Goal: Task Accomplishment & Management: Complete application form

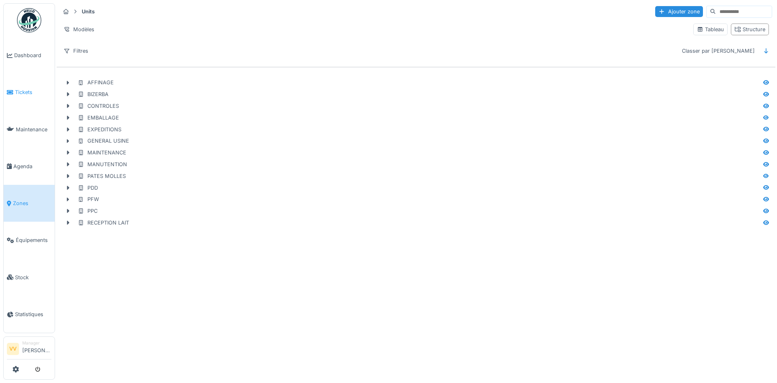
click at [14, 90] on li "Tickets" at bounding box center [29, 92] width 45 height 8
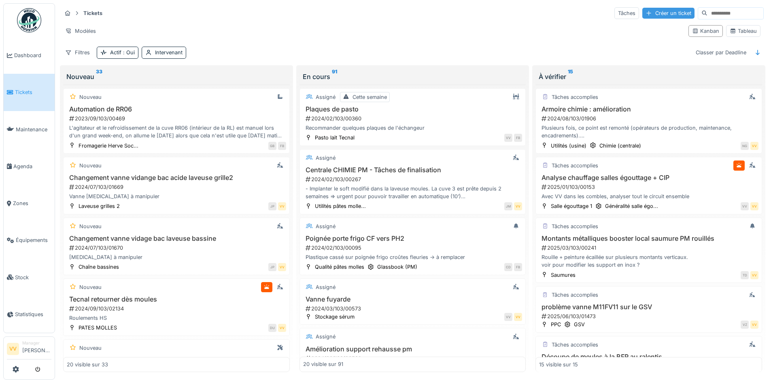
click at [643, 14] on div "Créer un ticket" at bounding box center [669, 13] width 52 height 11
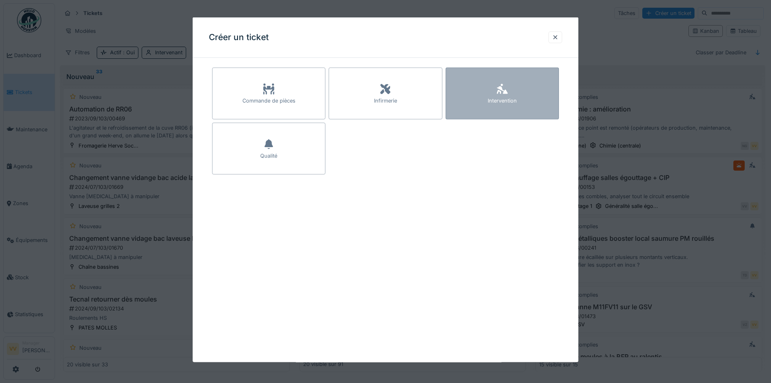
click at [507, 88] on icon at bounding box center [502, 89] width 12 height 10
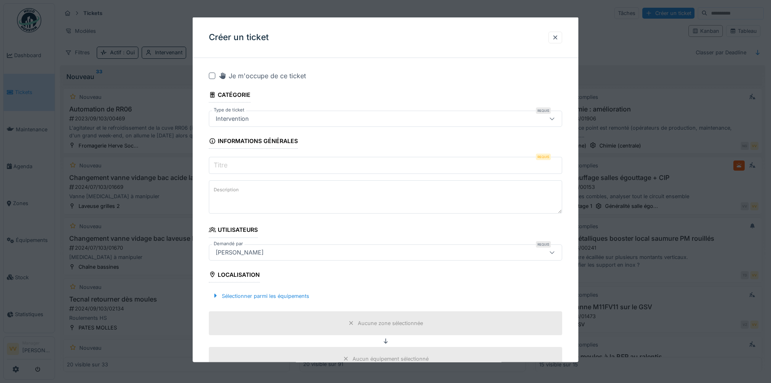
click at [268, 117] on div "Intervention" at bounding box center [365, 118] width 305 height 9
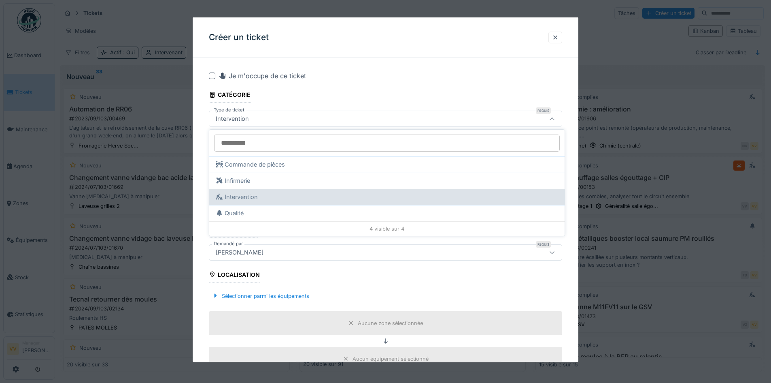
click at [304, 201] on div "Intervention" at bounding box center [387, 197] width 356 height 16
click at [230, 198] on div "Intervention" at bounding box center [387, 196] width 343 height 9
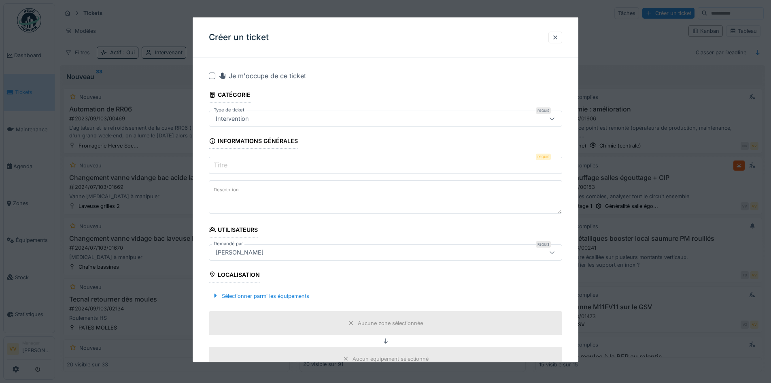
click at [504, 74] on div "Je m'occupe de ce ticket" at bounding box center [391, 76] width 344 height 10
click at [253, 169] on input "Titre" at bounding box center [385, 165] width 353 height 17
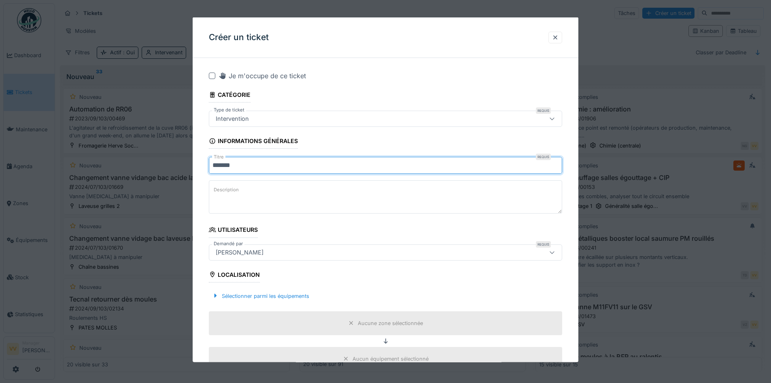
type input "*******"
click at [228, 196] on textarea "Description" at bounding box center [385, 196] width 353 height 33
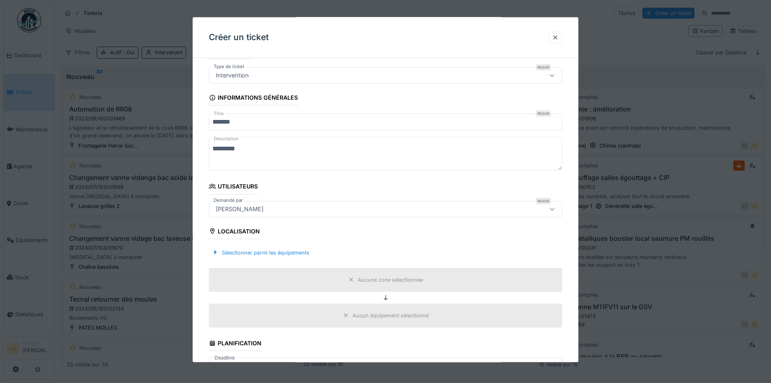
scroll to position [121, 0]
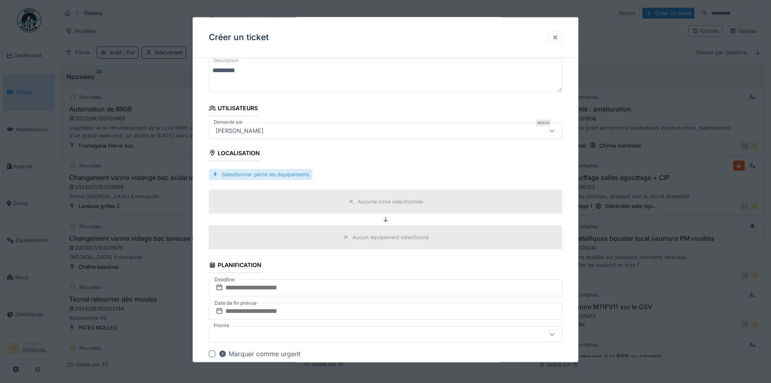
type textarea "*********"
click at [269, 175] on div "Sélectionner parmi les équipements" at bounding box center [261, 173] width 104 height 11
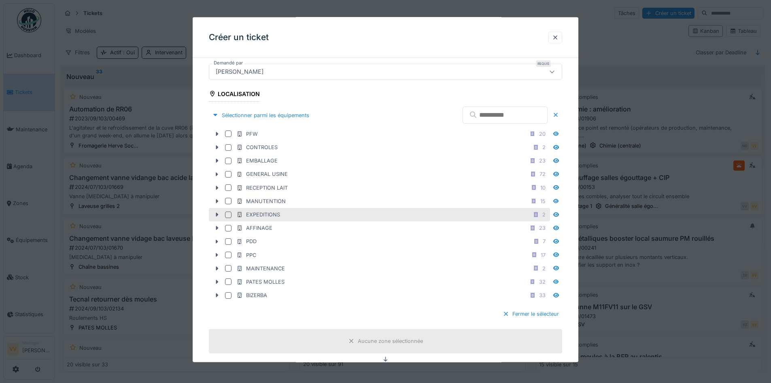
scroll to position [202, 0]
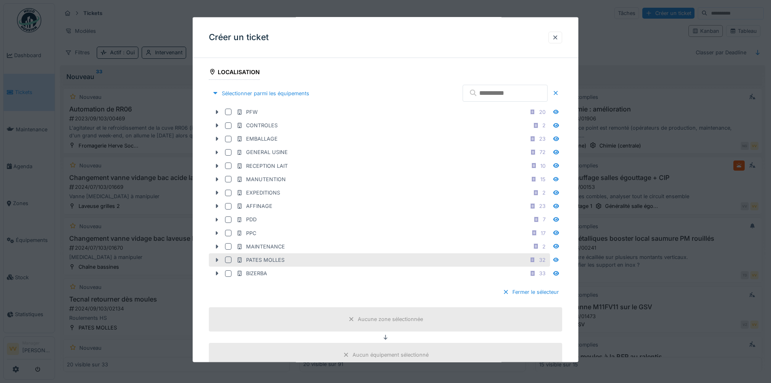
click at [218, 258] on icon at bounding box center [217, 259] width 6 height 5
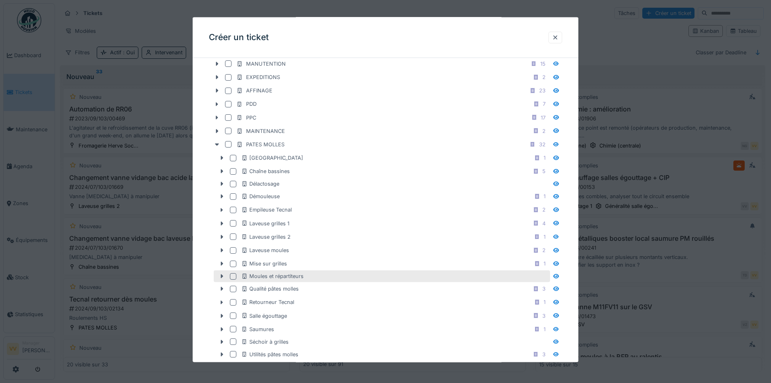
scroll to position [364, 0]
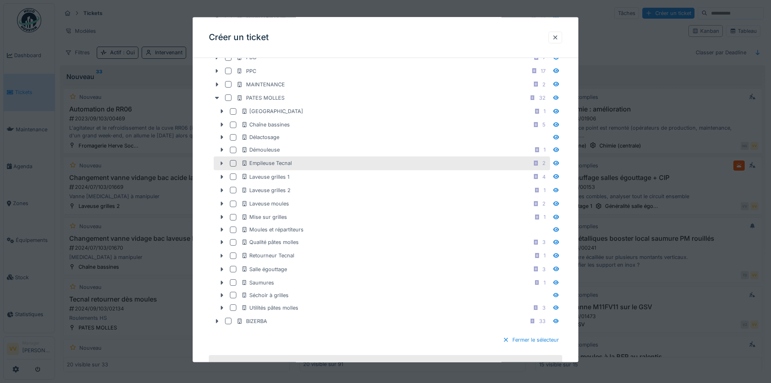
click at [220, 164] on icon at bounding box center [222, 162] width 6 height 5
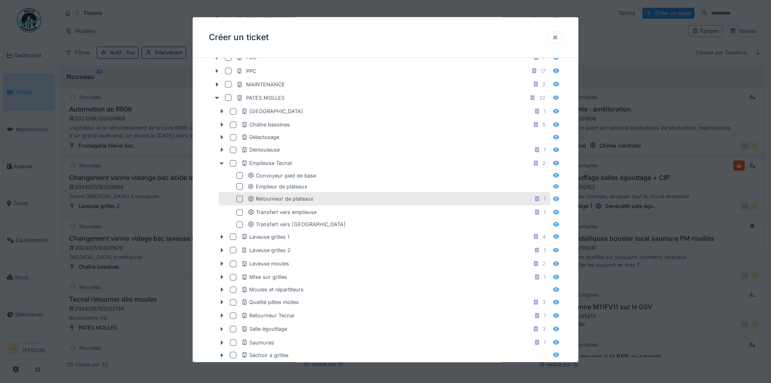
click at [240, 199] on div at bounding box center [239, 198] width 6 height 6
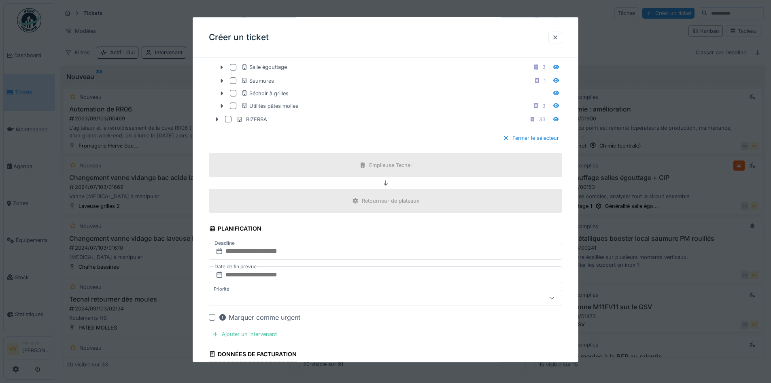
scroll to position [688, 0]
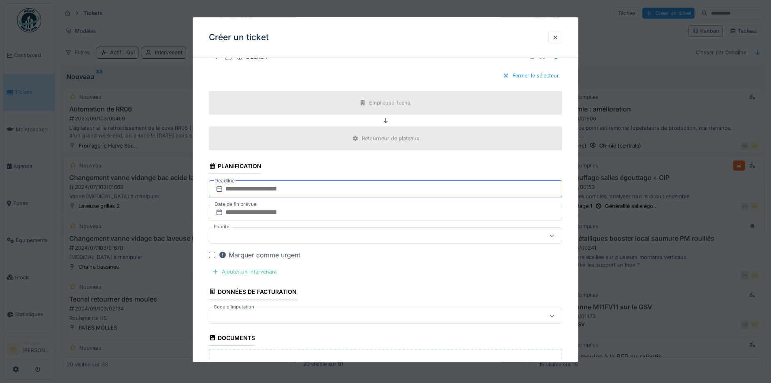
click at [330, 189] on input "text" at bounding box center [385, 188] width 353 height 17
click at [402, 281] on div "26" at bounding box center [400, 281] width 11 height 11
click at [360, 211] on input "text" at bounding box center [385, 212] width 353 height 17
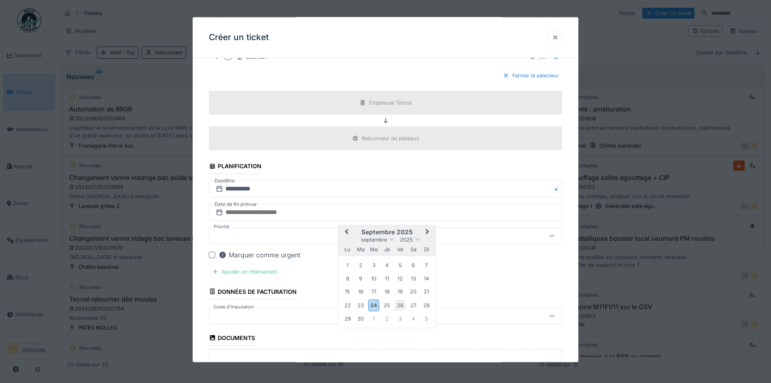
click at [402, 306] on div "26" at bounding box center [400, 304] width 11 height 11
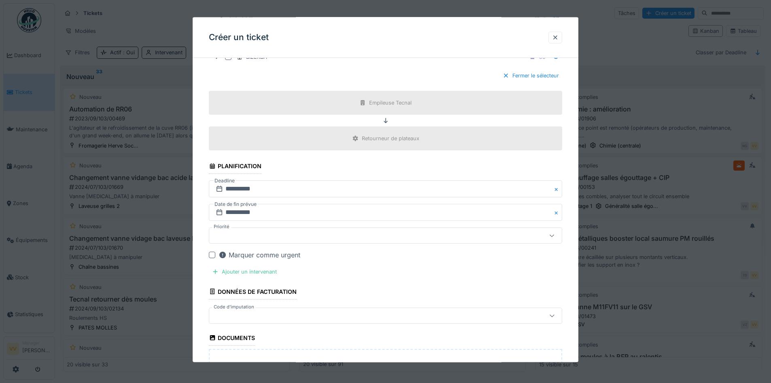
click at [412, 255] on div "Marquer comme urgent" at bounding box center [391, 255] width 344 height 10
click at [251, 270] on div "Ajouter un intervenant" at bounding box center [244, 271] width 71 height 11
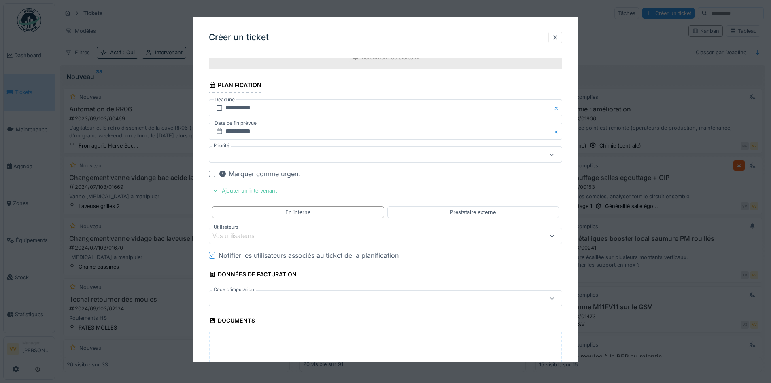
click at [311, 234] on div "Vos utilisateurs" at bounding box center [365, 235] width 305 height 9
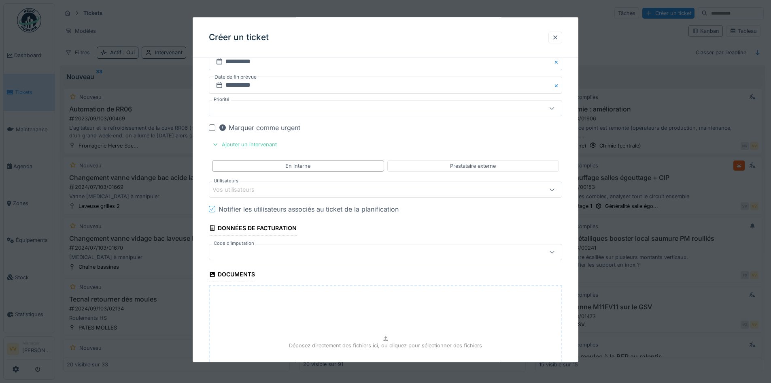
click at [345, 188] on div "Vos utilisateurs" at bounding box center [365, 189] width 305 height 9
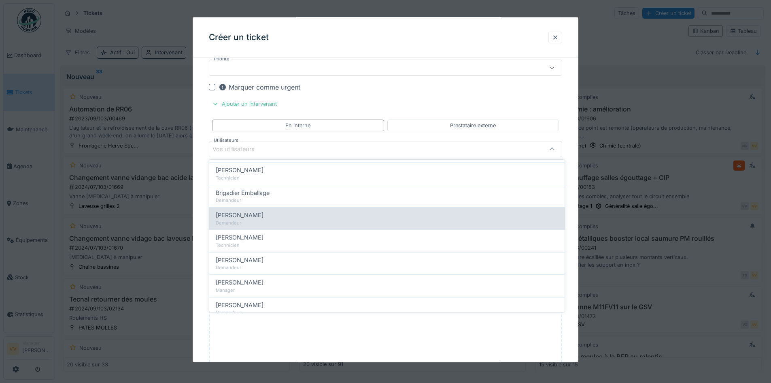
scroll to position [0, 0]
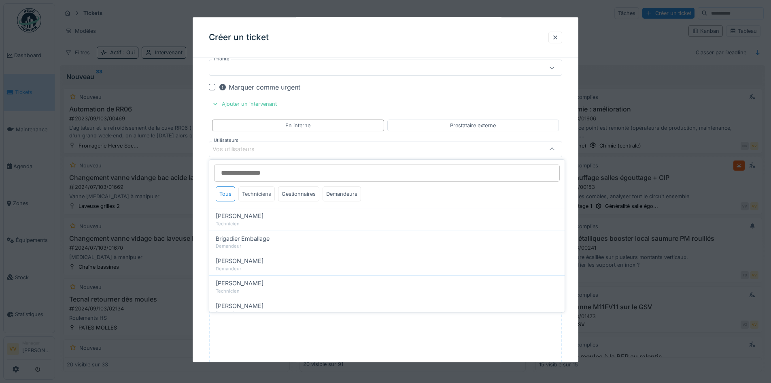
click at [257, 195] on div "Techniciens" at bounding box center [256, 193] width 36 height 15
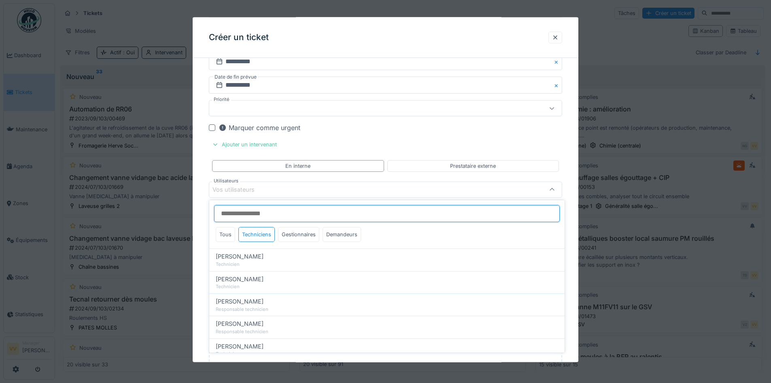
scroll to position [856, 0]
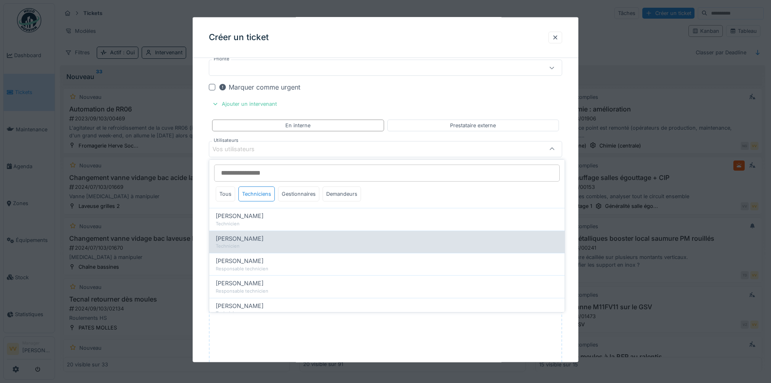
click at [240, 243] on div "Technicien" at bounding box center [387, 246] width 343 height 7
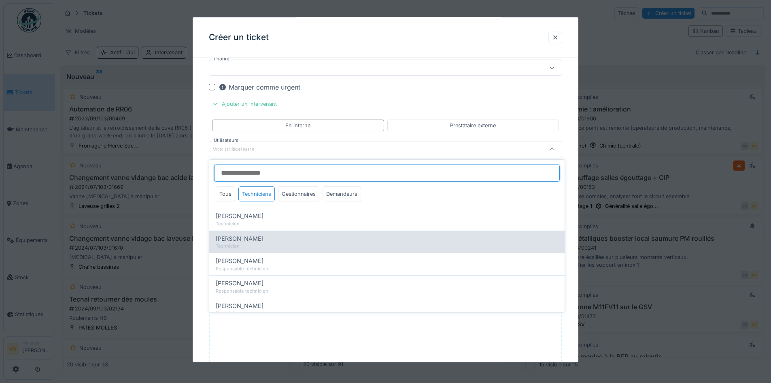
type input "****"
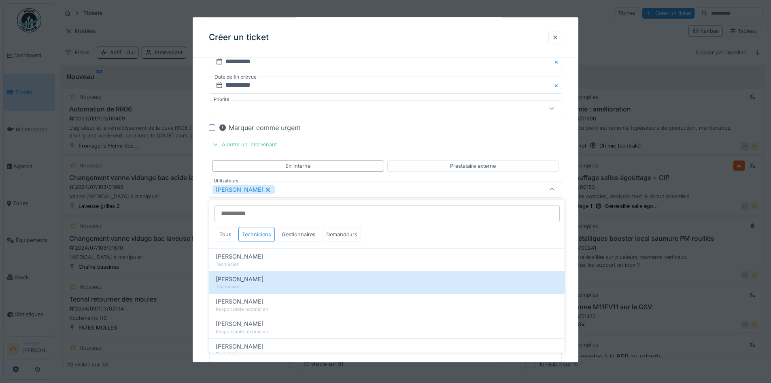
click at [415, 129] on div "Marquer comme urgent" at bounding box center [391, 128] width 344 height 10
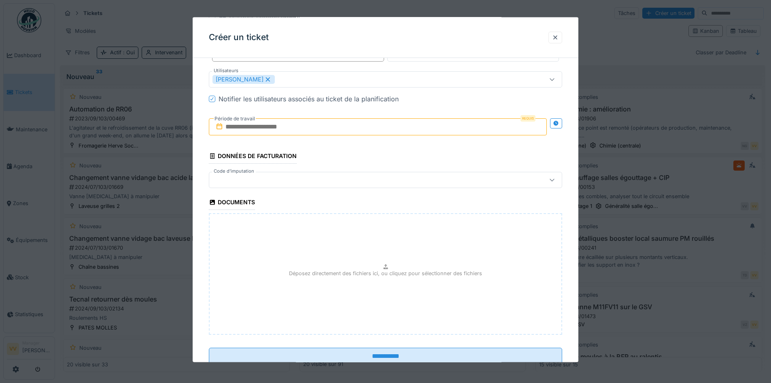
scroll to position [937, 0]
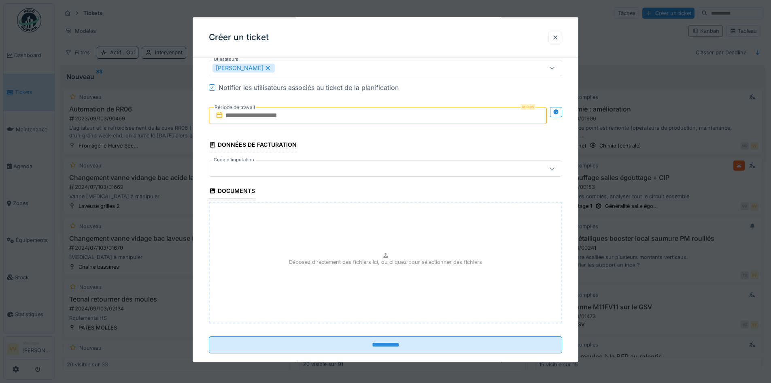
click at [307, 264] on p "Déposez directement des fichiers ici, ou cliquez pour sélectionner des fichiers" at bounding box center [385, 262] width 193 height 8
type input "**********"
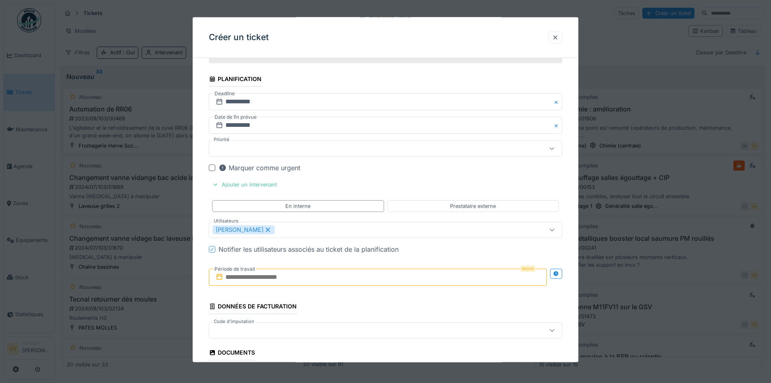
scroll to position [775, 0]
click at [209, 168] on div at bounding box center [212, 168] width 6 height 6
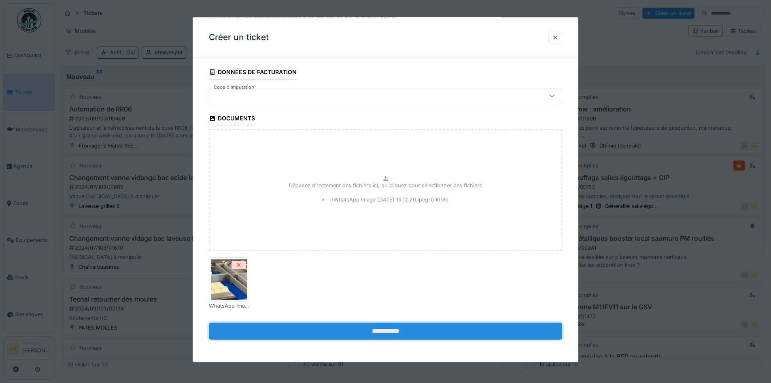
click at [364, 333] on input "**********" at bounding box center [385, 330] width 353 height 17
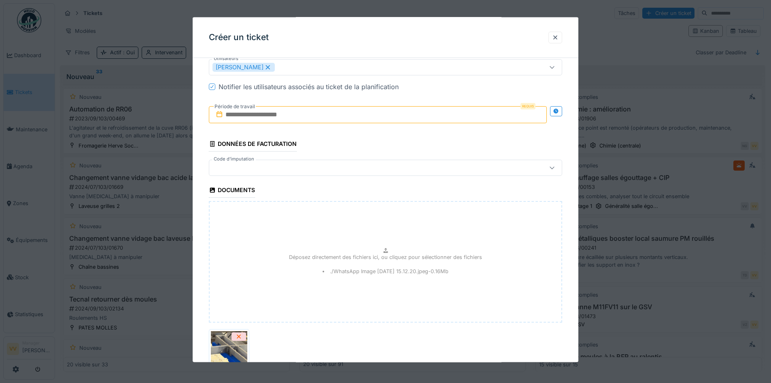
scroll to position [807, 0]
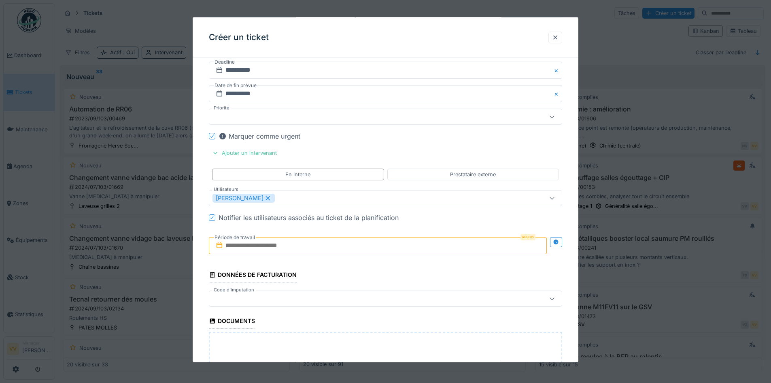
click at [360, 246] on input "text" at bounding box center [378, 244] width 338 height 17
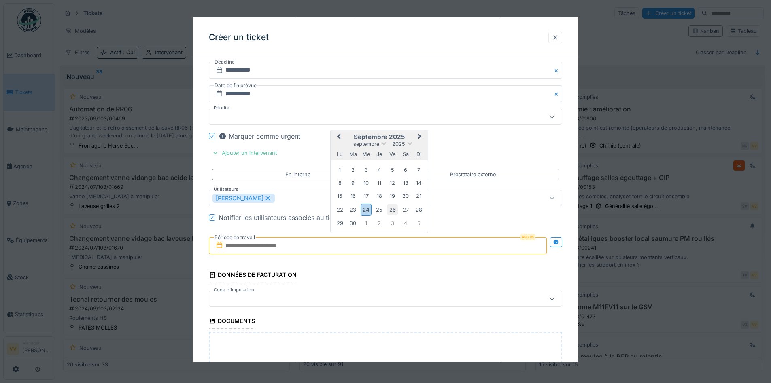
click at [394, 211] on div "26" at bounding box center [392, 209] width 11 height 11
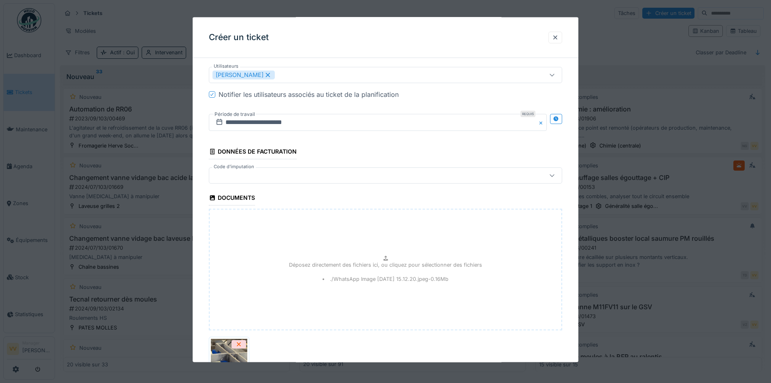
scroll to position [1009, 0]
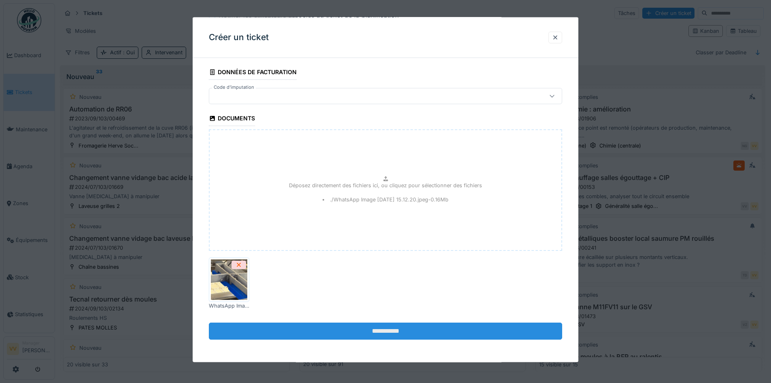
click at [398, 330] on input "**********" at bounding box center [385, 330] width 353 height 17
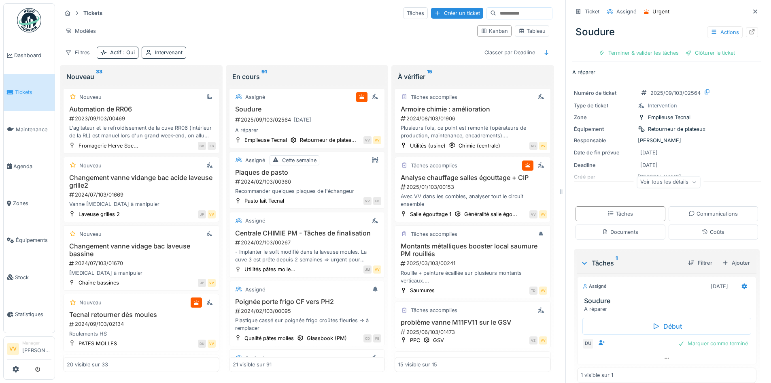
click at [27, 93] on span "Tickets" at bounding box center [33, 92] width 36 height 8
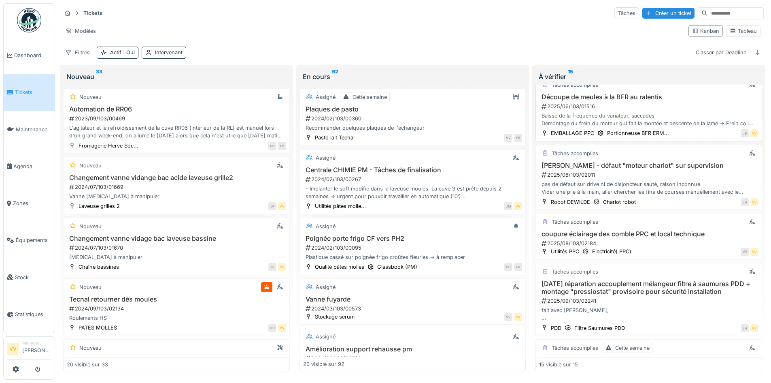
scroll to position [283, 0]
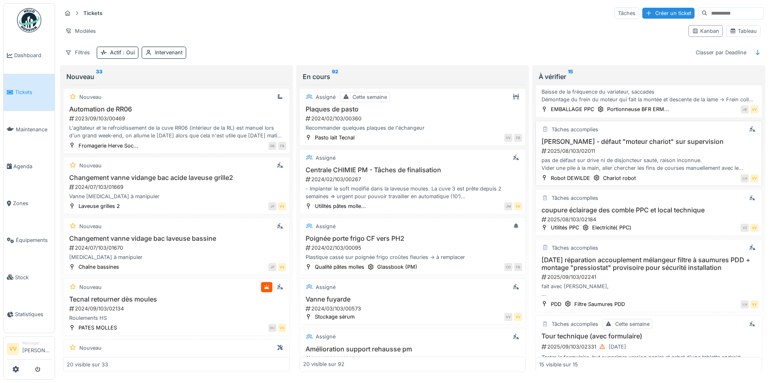
click at [681, 143] on h3 "[PERSON_NAME] - défaut "moteur chariot" sur supervision" at bounding box center [648, 142] width 219 height 8
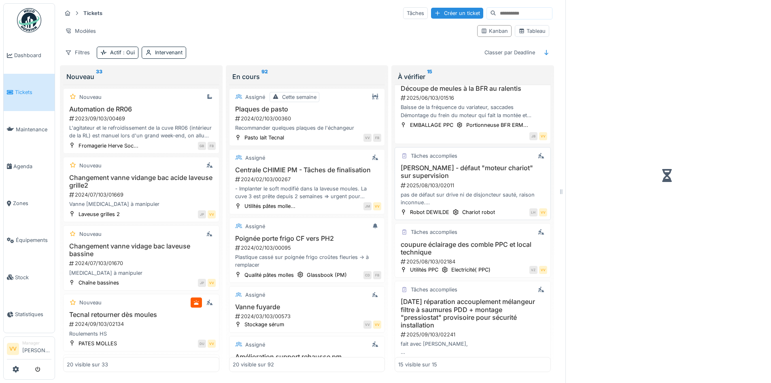
scroll to position [310, 0]
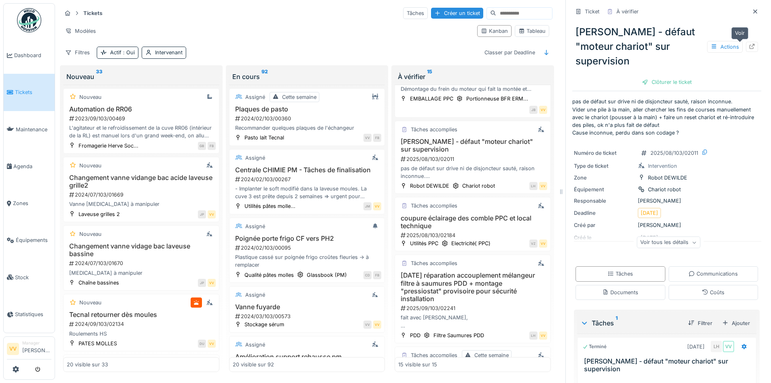
click at [750, 45] on icon at bounding box center [752, 46] width 5 height 5
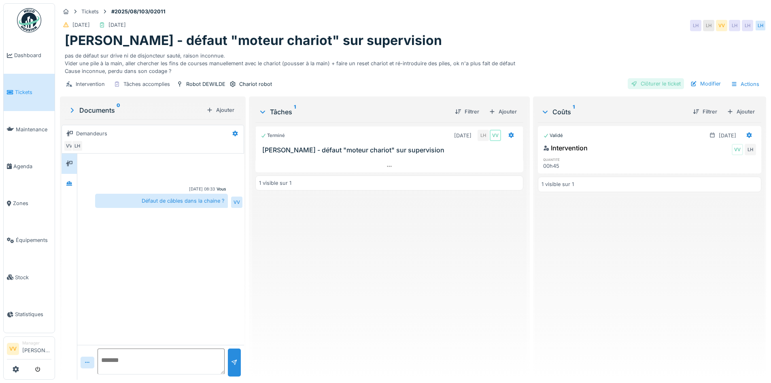
click at [651, 80] on div "Clôturer le ticket" at bounding box center [656, 83] width 56 height 11
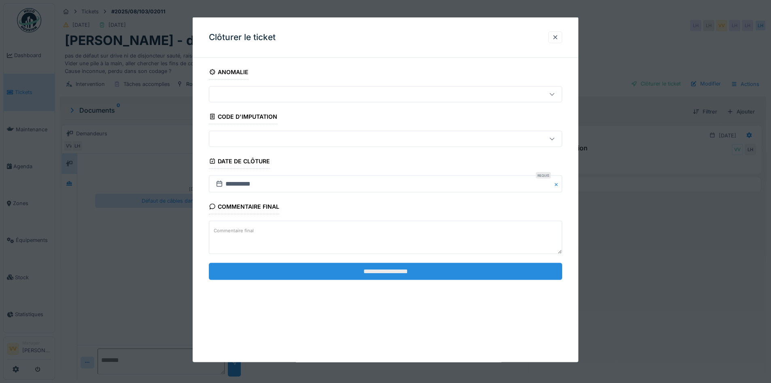
drag, startPoint x: 407, startPoint y: 270, endPoint x: 402, endPoint y: 266, distance: 6.3
click at [407, 270] on input "**********" at bounding box center [385, 270] width 353 height 17
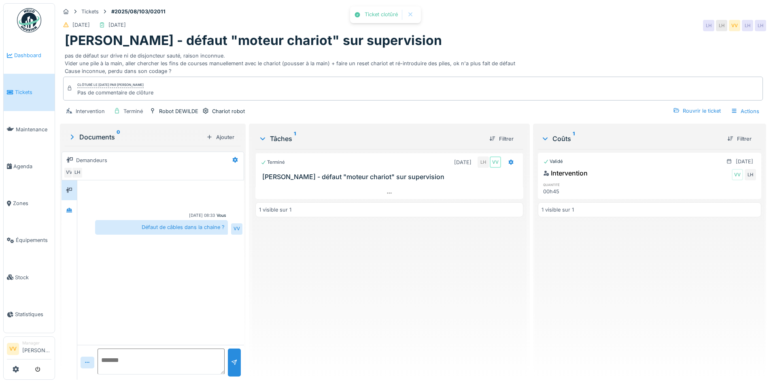
click at [26, 54] on span "Dashboard" at bounding box center [32, 55] width 37 height 8
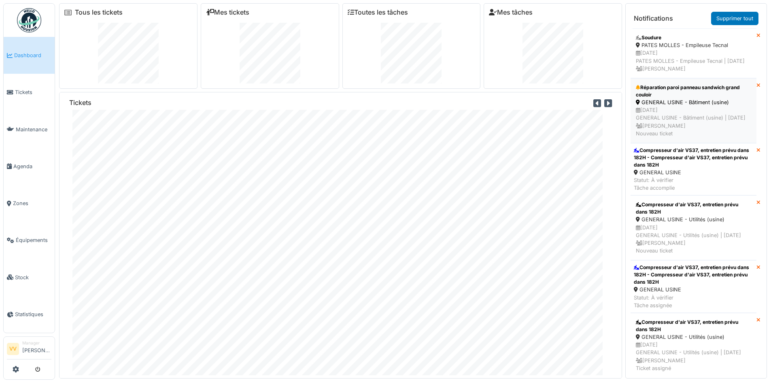
click at [706, 98] on div "Réparation paroi panneau sandwich grand couloir" at bounding box center [693, 91] width 115 height 15
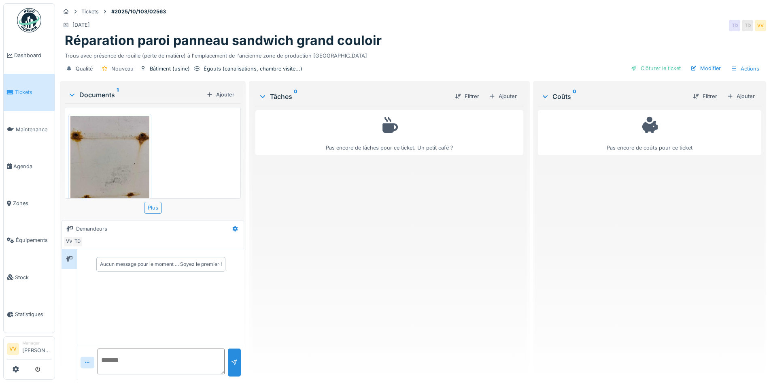
click at [122, 158] on img at bounding box center [109, 168] width 79 height 105
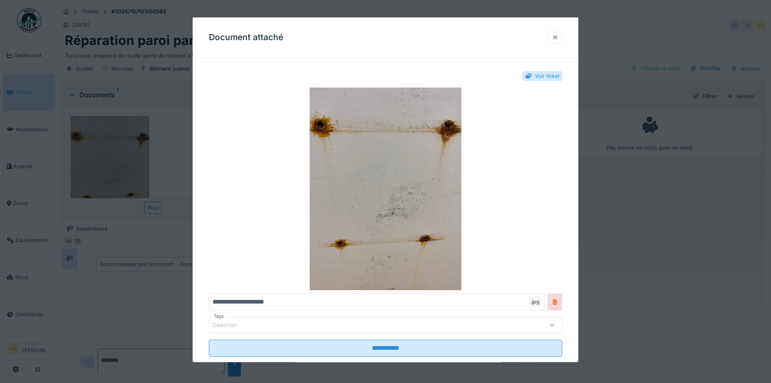
click at [558, 36] on div at bounding box center [555, 37] width 6 height 8
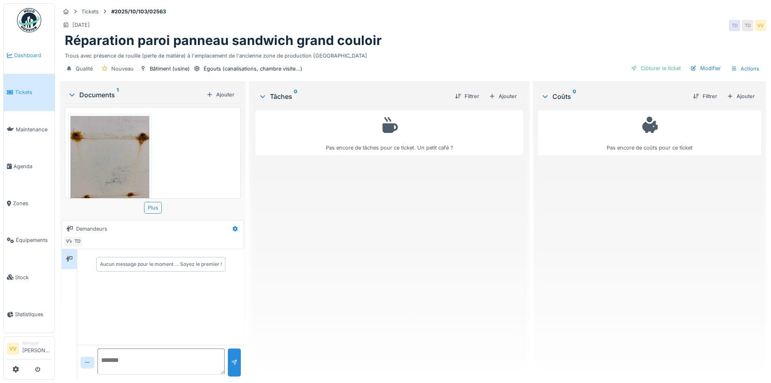
click at [25, 54] on span "Dashboard" at bounding box center [32, 55] width 37 height 8
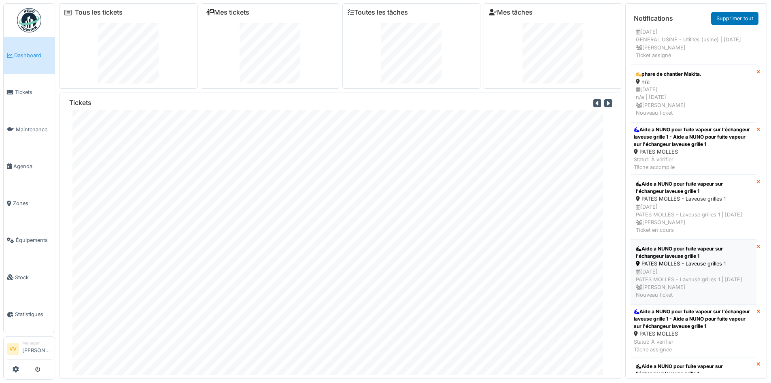
scroll to position [243, 0]
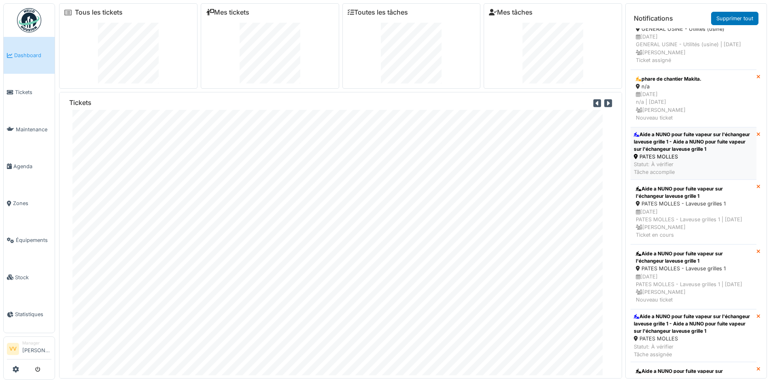
click at [700, 153] on div "Aide a NUNO pour fuite vapeur sur l'échangeur laveuse grille 1 - Aide a NUNO po…" at bounding box center [693, 142] width 119 height 22
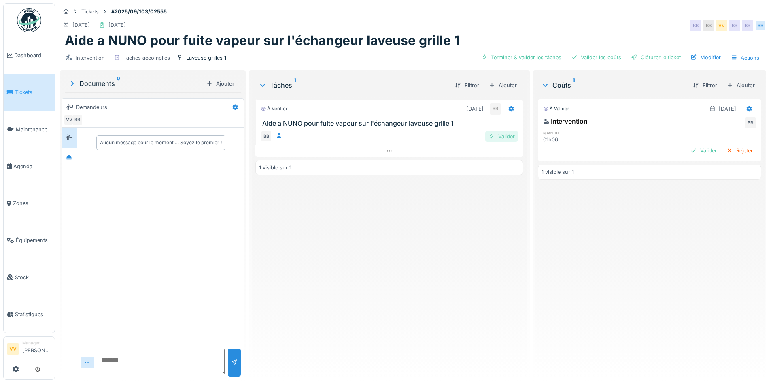
click at [509, 135] on div "Valider" at bounding box center [501, 136] width 33 height 11
click at [692, 151] on div "Valider" at bounding box center [704, 150] width 33 height 11
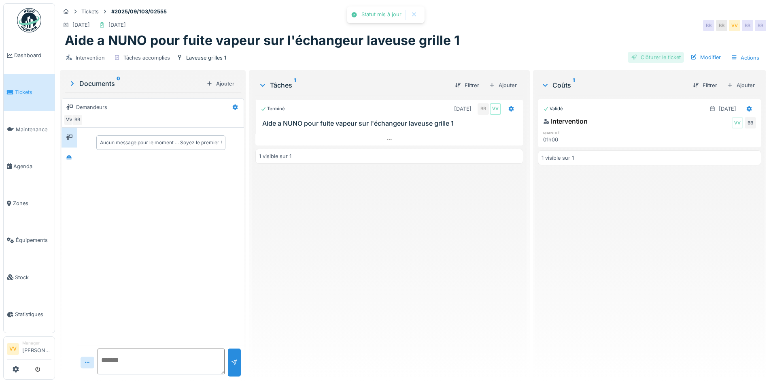
click at [643, 60] on div "Clôturer le ticket" at bounding box center [656, 57] width 56 height 11
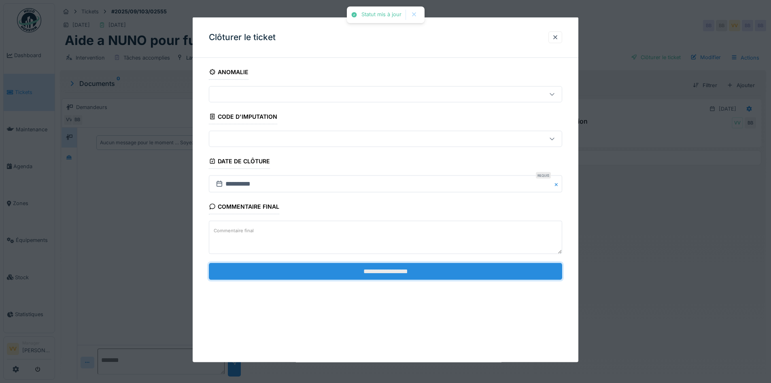
click at [336, 266] on input "**********" at bounding box center [385, 270] width 353 height 17
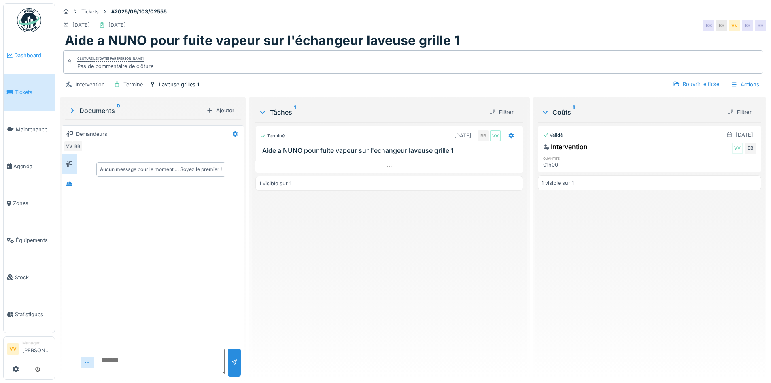
click at [24, 56] on span "Dashboard" at bounding box center [32, 55] width 37 height 8
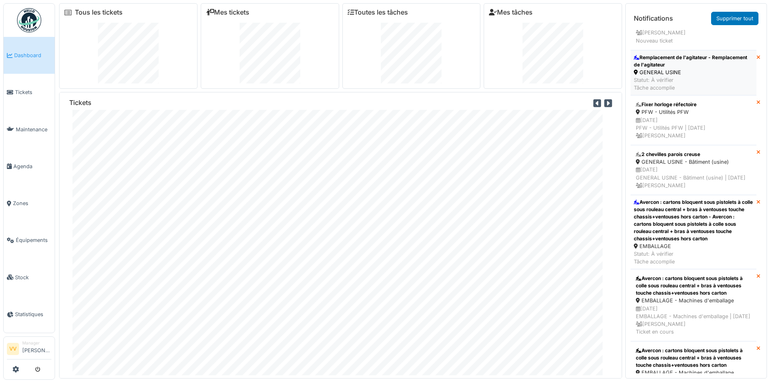
scroll to position [364, 0]
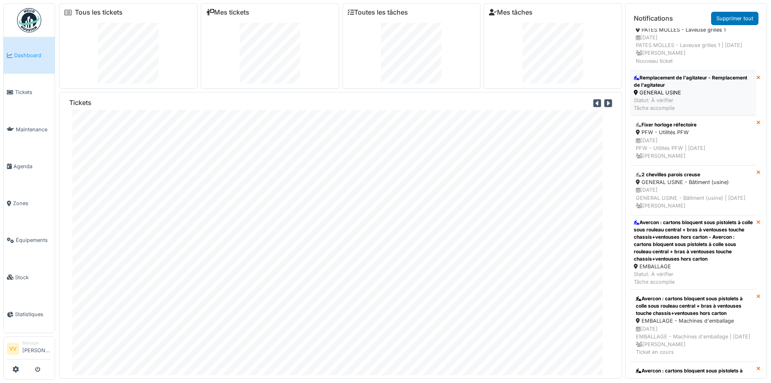
click at [710, 96] on div "GENERAL USINE" at bounding box center [693, 93] width 119 height 8
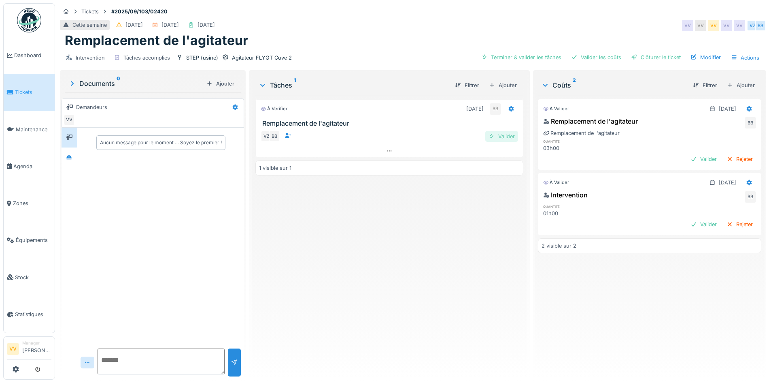
click at [500, 133] on div "Valider" at bounding box center [501, 136] width 33 height 11
click at [690, 158] on div "Valider" at bounding box center [704, 158] width 33 height 11
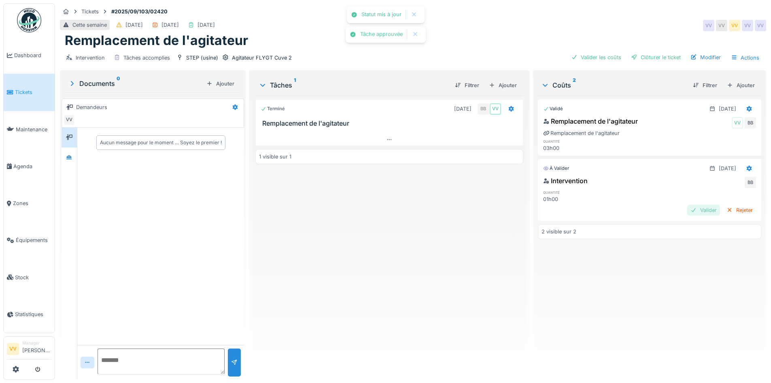
click at [688, 213] on div "Valider" at bounding box center [704, 209] width 33 height 11
click at [659, 57] on div "Clôturer le ticket" at bounding box center [656, 57] width 56 height 11
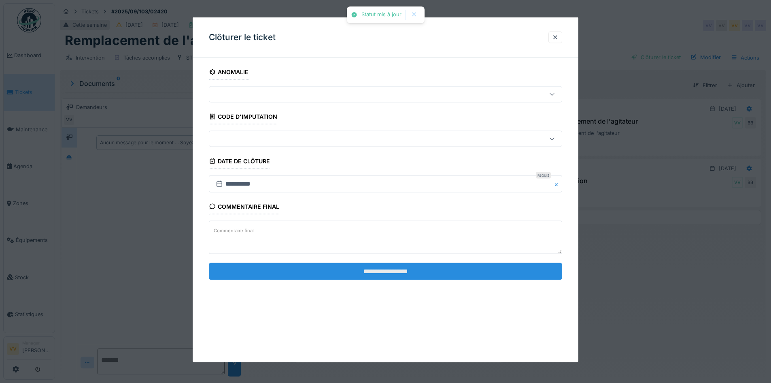
click at [399, 276] on input "**********" at bounding box center [385, 270] width 353 height 17
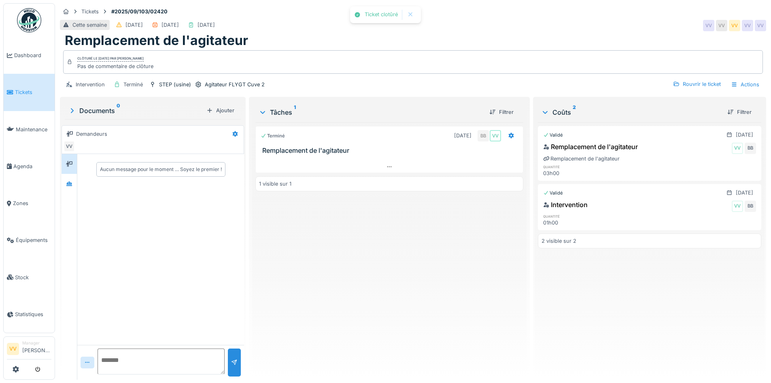
click at [399, 276] on div "Terminé 11/09/2025 BB VV Remplacement de l'agitateur 1 visible sur 1" at bounding box center [389, 247] width 268 height 251
click at [28, 48] on link "Dashboard" at bounding box center [29, 55] width 51 height 37
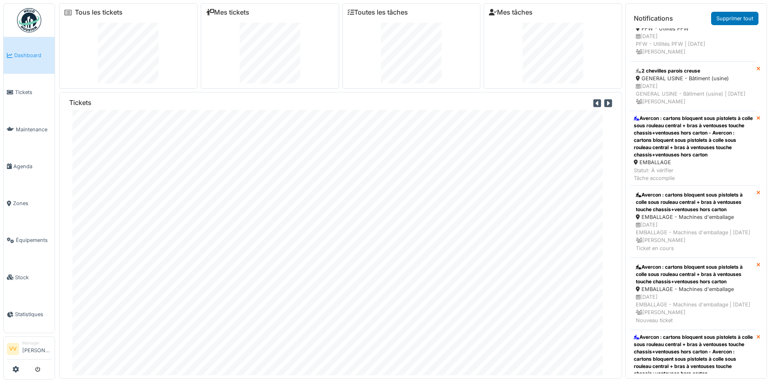
scroll to position [445, 0]
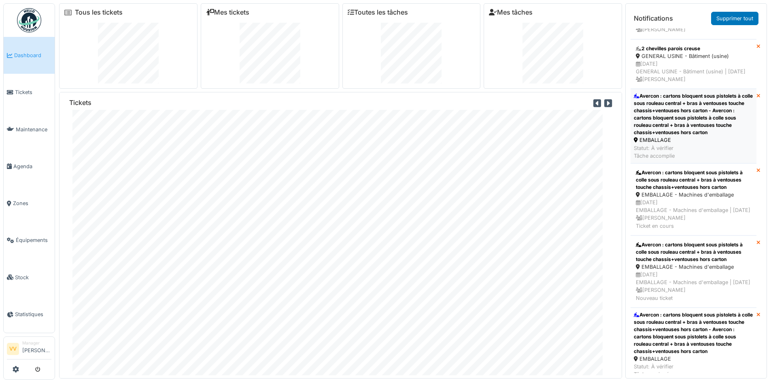
click at [723, 136] on div "Avercon : cartons bloquent sous pistolets à colle sous rouleau central + bras à…" at bounding box center [693, 114] width 119 height 44
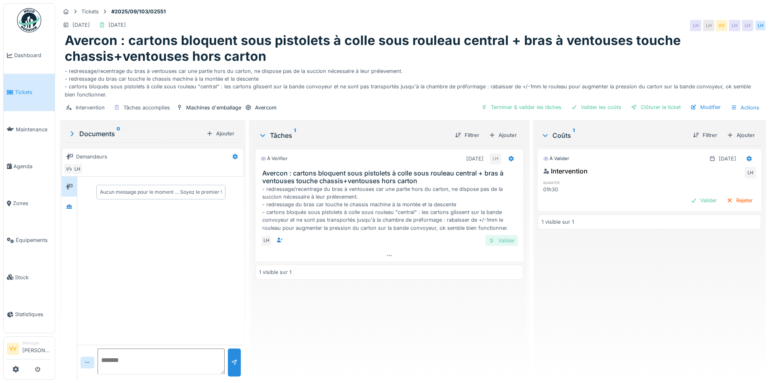
click at [503, 239] on div "Valider" at bounding box center [501, 240] width 33 height 11
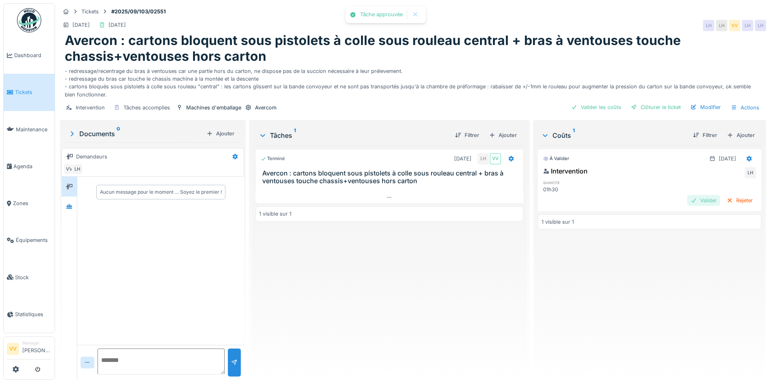
click at [688, 196] on div "Valider" at bounding box center [704, 200] width 33 height 11
click at [647, 108] on div "Clôturer le ticket" at bounding box center [656, 107] width 56 height 11
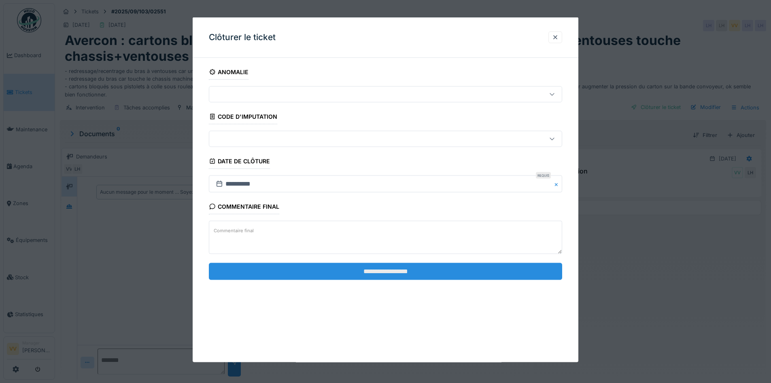
click at [371, 269] on input "**********" at bounding box center [385, 270] width 353 height 17
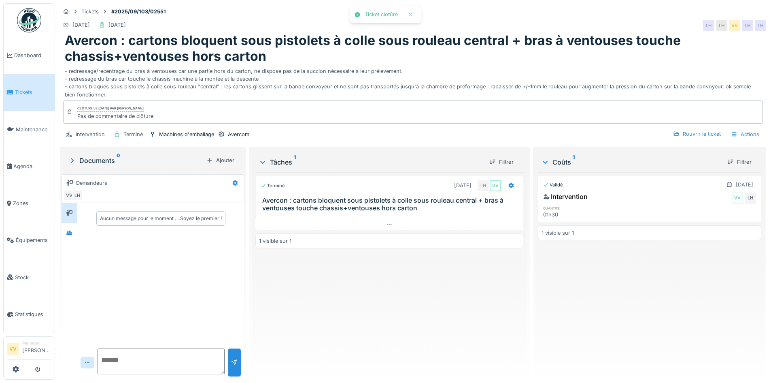
drag, startPoint x: 500, startPoint y: 305, endPoint x: 496, endPoint y: 303, distance: 4.2
click at [500, 305] on div "Terminé 23/09/2025 LH VV Avercon : cartons bloquent sous pistolets à colle sous…" at bounding box center [389, 272] width 268 height 201
click at [12, 51] on li "Dashboard" at bounding box center [29, 55] width 45 height 8
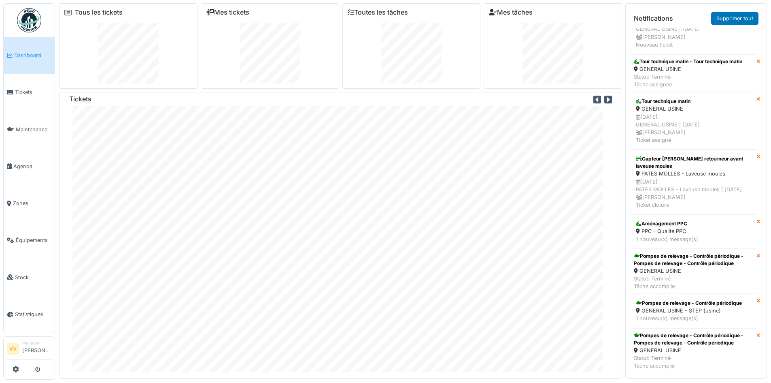
scroll to position [2585, 0]
click at [43, 98] on link "Tickets" at bounding box center [29, 92] width 51 height 37
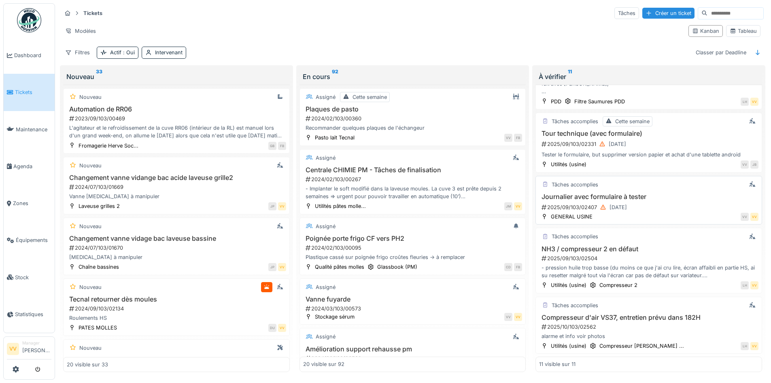
scroll to position [5, 0]
click at [679, 324] on div "2025/10/103/02562" at bounding box center [650, 327] width 218 height 8
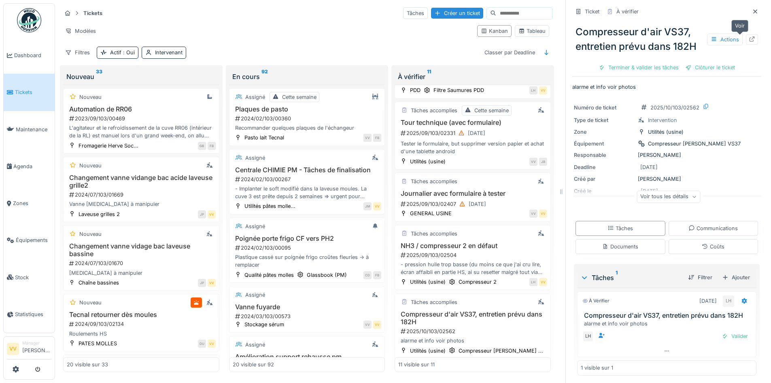
click at [749, 36] on icon at bounding box center [752, 38] width 6 height 5
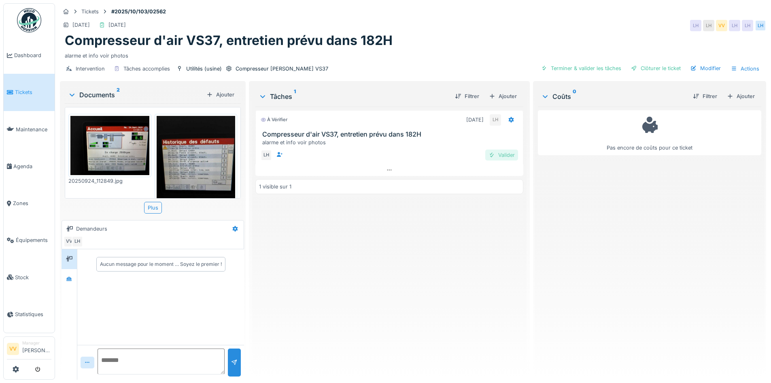
click at [502, 155] on div "Valider" at bounding box center [501, 154] width 33 height 11
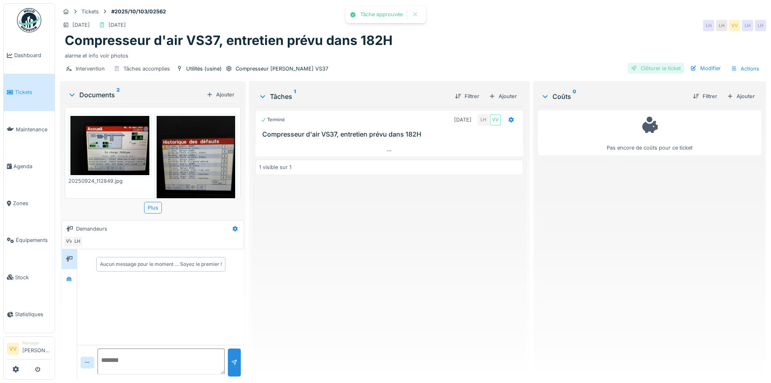
click at [666, 70] on div "Clôturer le ticket" at bounding box center [656, 68] width 56 height 11
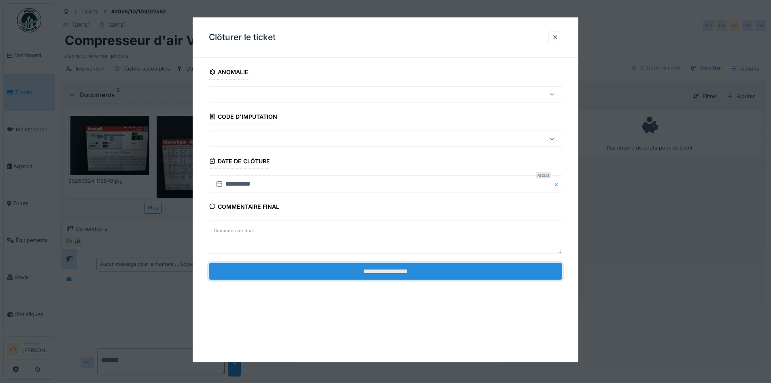
click at [377, 264] on input "**********" at bounding box center [385, 270] width 353 height 17
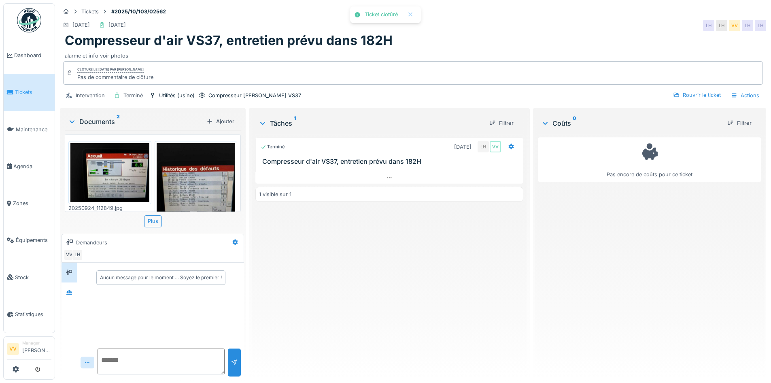
click at [32, 89] on span "Tickets" at bounding box center [33, 92] width 36 height 8
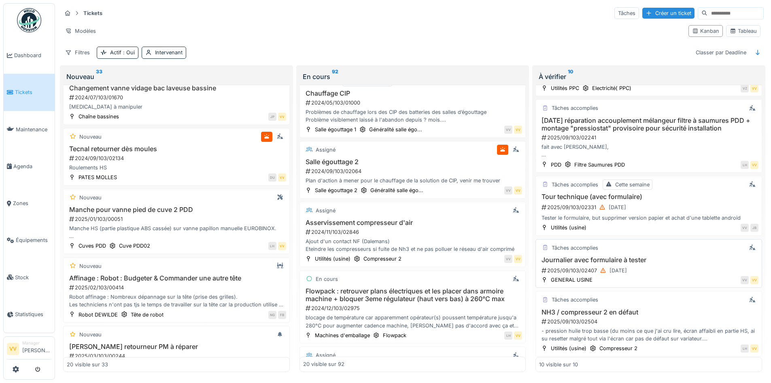
scroll to position [357, 0]
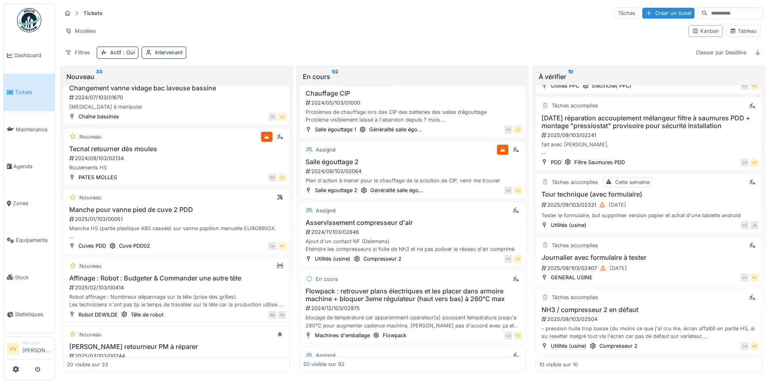
click at [389, 31] on div "Modèles" at bounding box center [372, 31] width 621 height 12
click at [29, 56] on span "Dashboard" at bounding box center [32, 55] width 37 height 8
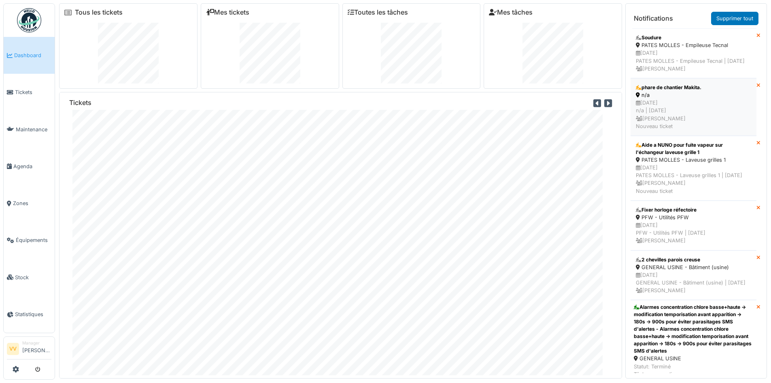
click at [702, 111] on div "01/10/2025 n/a | Il y a 0 jour(s) Vincent Vaessen Nouveau ticket" at bounding box center [693, 114] width 115 height 31
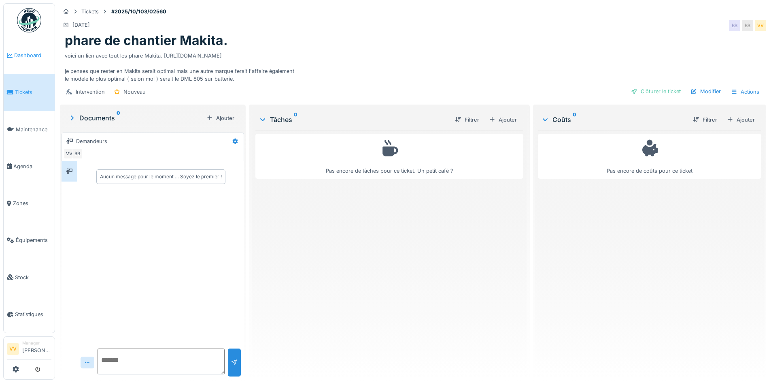
click at [27, 59] on span "Dashboard" at bounding box center [32, 55] width 37 height 8
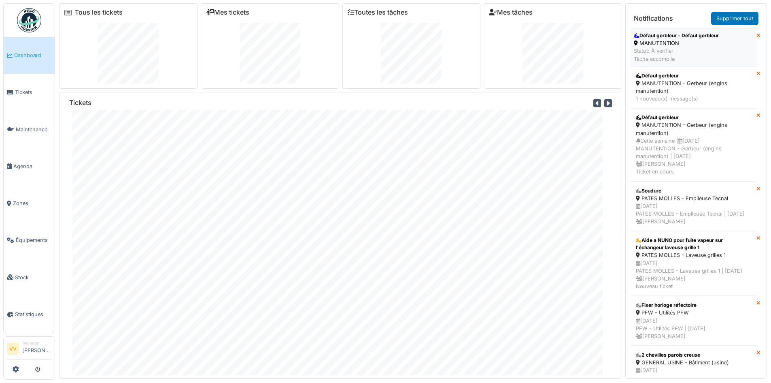
click at [692, 45] on div "MANUTENTION" at bounding box center [676, 43] width 85 height 8
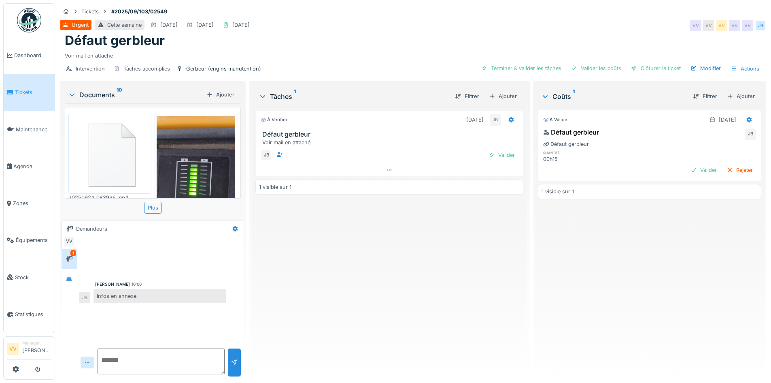
click at [109, 174] on img at bounding box center [109, 153] width 79 height 75
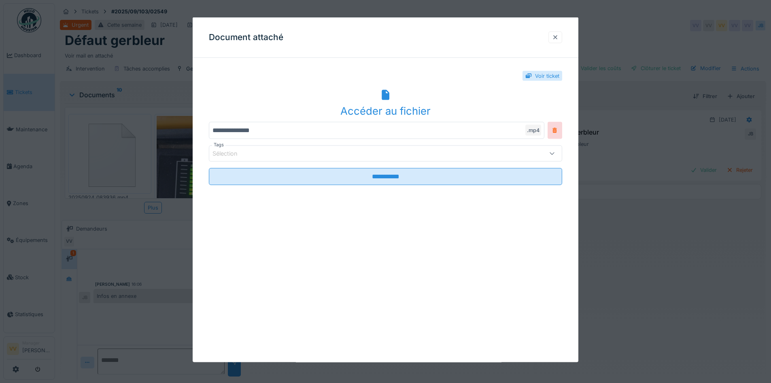
click at [559, 36] on div at bounding box center [555, 37] width 6 height 8
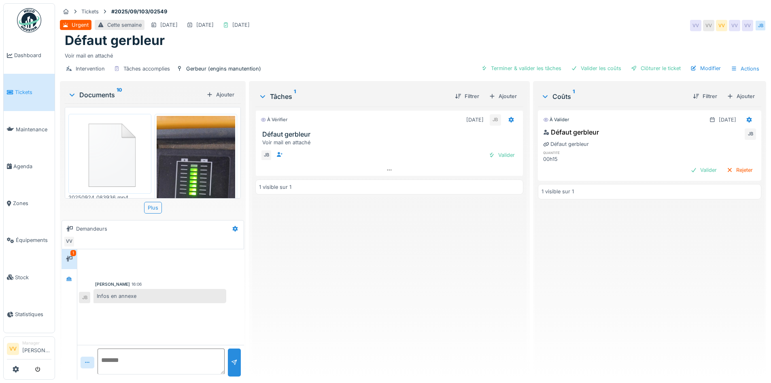
click at [172, 164] on img at bounding box center [196, 201] width 79 height 171
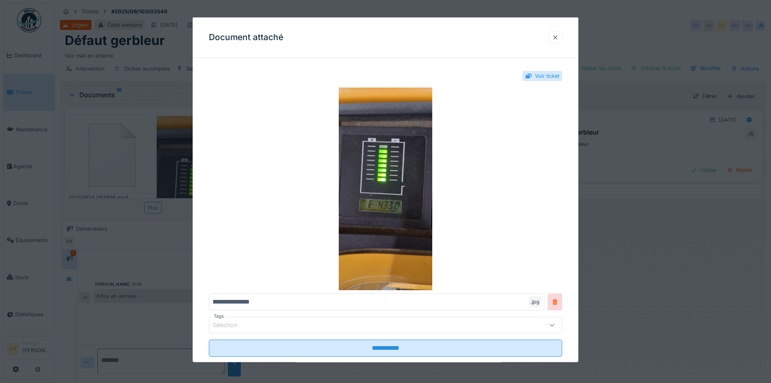
click at [553, 38] on div at bounding box center [556, 37] width 14 height 12
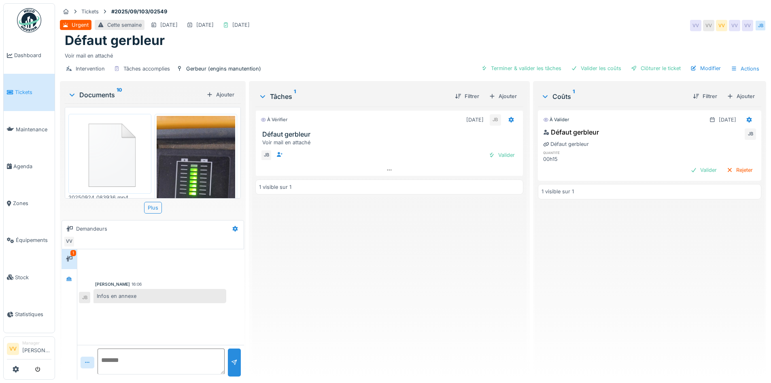
click at [426, 243] on div "À vérifier 24/09/2025 JB Défaut gerbleur Voir mail en attaché JB Valider 1 visi…" at bounding box center [389, 239] width 268 height 266
click at [17, 53] on span "Dashboard" at bounding box center [32, 55] width 37 height 8
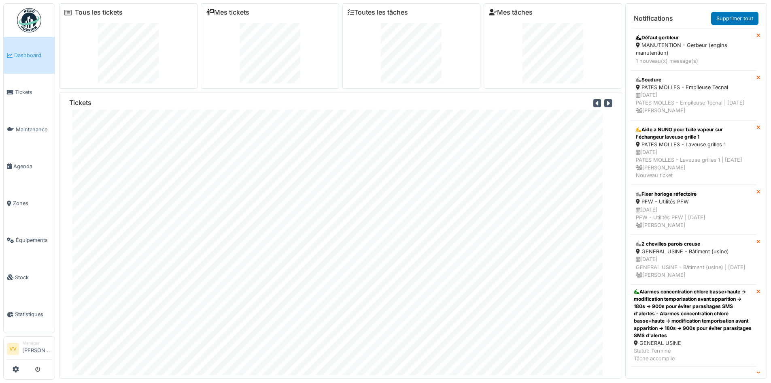
click at [19, 56] on span "Dashboard" at bounding box center [32, 55] width 37 height 8
click at [27, 51] on span "Dashboard" at bounding box center [32, 55] width 37 height 8
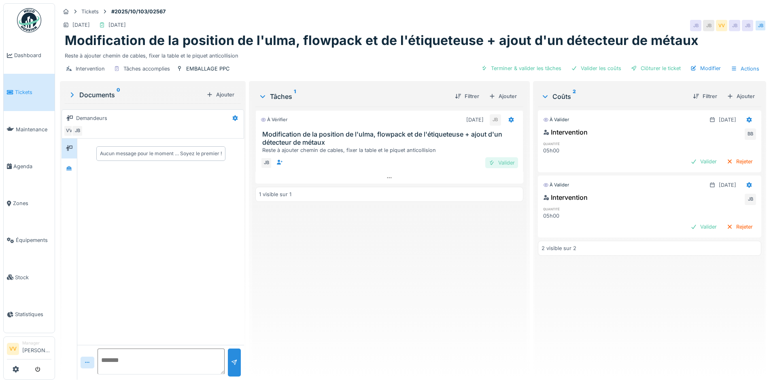
click at [500, 164] on div "Valider" at bounding box center [501, 162] width 33 height 11
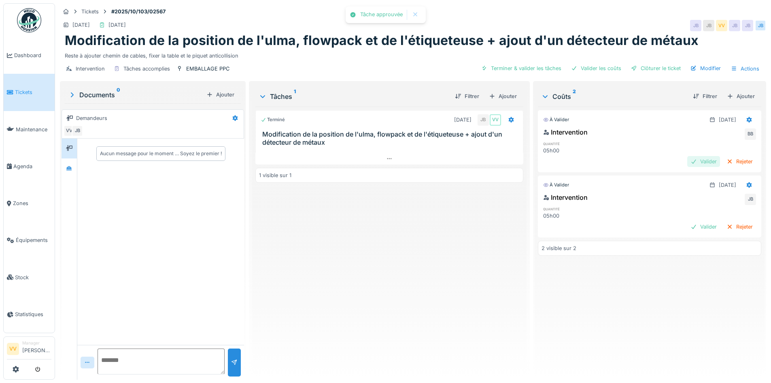
click at [692, 158] on div "Valider" at bounding box center [704, 161] width 33 height 11
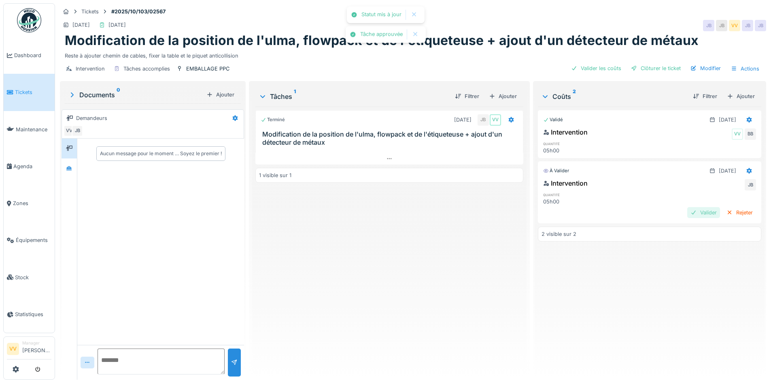
click at [688, 215] on div "Valider" at bounding box center [704, 212] width 33 height 11
click at [651, 68] on div "Clôturer le ticket" at bounding box center [656, 68] width 56 height 11
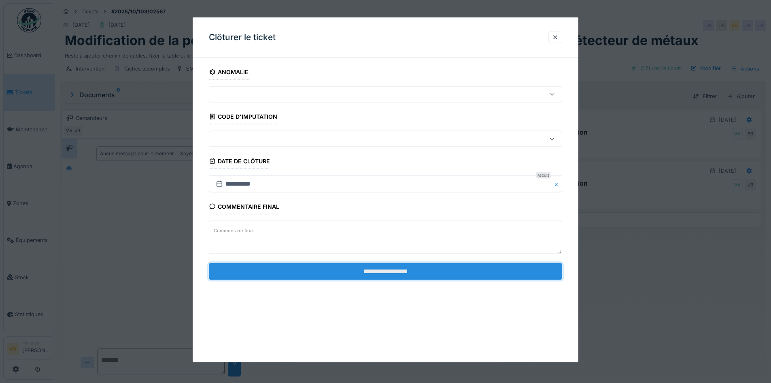
click at [441, 272] on input "**********" at bounding box center [385, 270] width 353 height 17
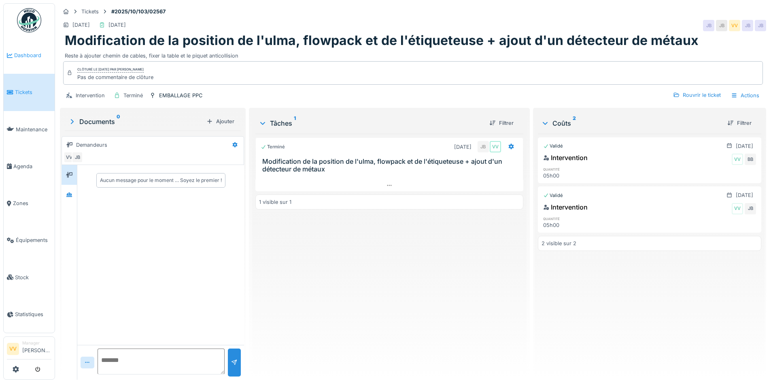
click at [27, 49] on link "Dashboard" at bounding box center [29, 55] width 51 height 37
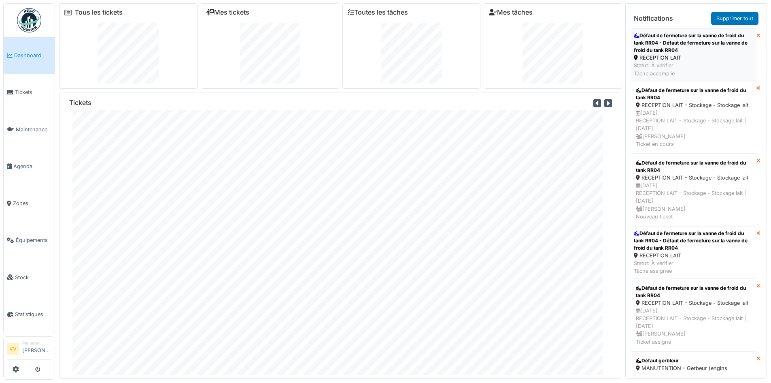
click at [728, 55] on div "RECEPTION LAIT" at bounding box center [693, 58] width 119 height 8
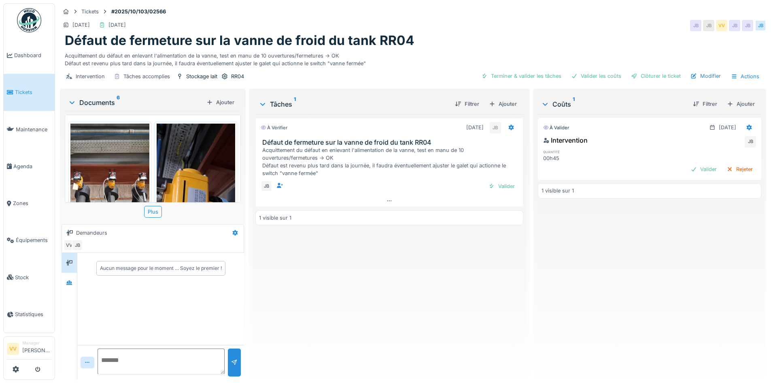
click at [27, 92] on span "Tickets" at bounding box center [33, 92] width 36 height 8
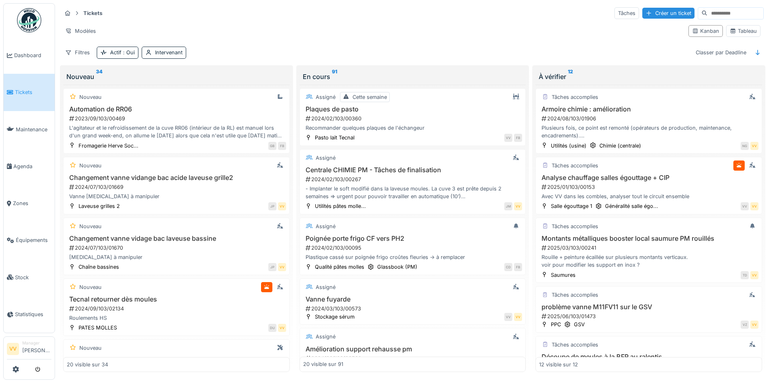
click at [22, 93] on span "Tickets" at bounding box center [33, 92] width 36 height 8
click at [22, 48] on link "Dashboard" at bounding box center [29, 55] width 51 height 37
